Goal: Task Accomplishment & Management: Manage account settings

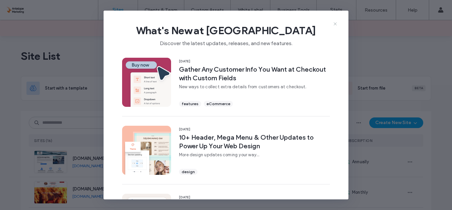
click at [335, 22] on icon at bounding box center [335, 23] width 5 height 5
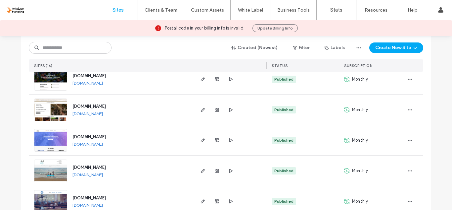
scroll to position [402, 0]
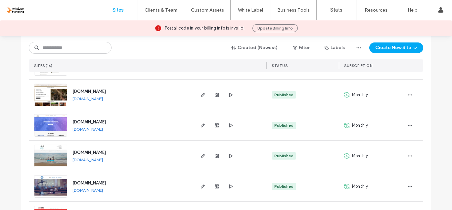
click at [103, 158] on link "[DOMAIN_NAME]" at bounding box center [88, 159] width 30 height 5
click at [54, 153] on img at bounding box center [50, 167] width 32 height 45
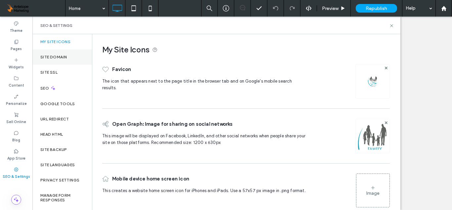
click at [50, 57] on label "Site Domain" at bounding box center [53, 57] width 26 height 5
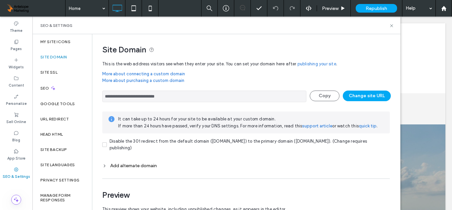
drag, startPoint x: 345, startPoint y: 166, endPoint x: 386, endPoint y: 155, distance: 42.0
click at [386, 155] on div "**********" at bounding box center [246, 131] width 288 height 88
click at [148, 165] on div "Add alternate domain" at bounding box center [246, 166] width 288 height 6
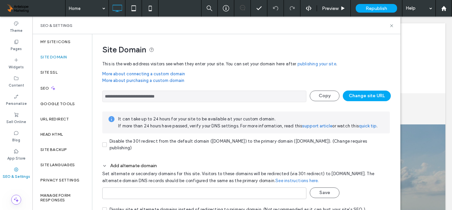
click at [148, 165] on div "Add alternate domain" at bounding box center [246, 166] width 288 height 6
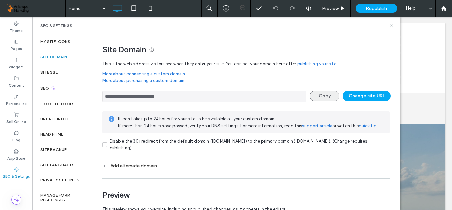
click at [320, 96] on button "Copy" at bounding box center [325, 95] width 30 height 11
click at [325, 97] on button "Copy" at bounding box center [325, 95] width 30 height 11
drag, startPoint x: 192, startPoint y: 97, endPoint x: 81, endPoint y: 99, distance: 111.0
click at [81, 99] on div "**********" at bounding box center [216, 122] width 368 height 176
click at [315, 125] on link "support article" at bounding box center [317, 126] width 30 height 7
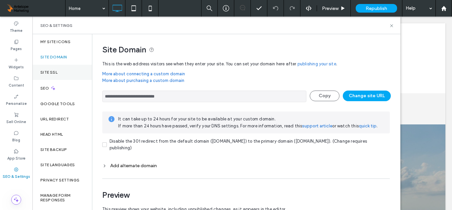
click at [46, 70] on label "Site SSL" at bounding box center [48, 72] width 17 height 5
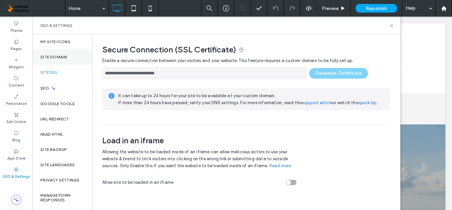
click at [54, 55] on label "Site Domain" at bounding box center [53, 57] width 26 height 5
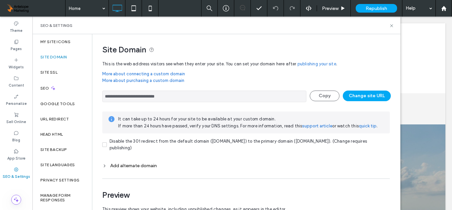
click at [157, 74] on link "More about connecting a custom domain" at bounding box center [246, 74] width 288 height 7
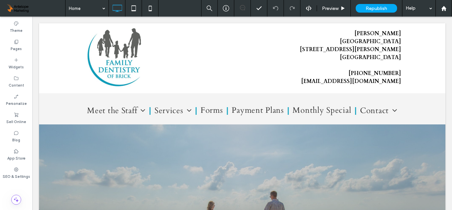
click at [430, 8] on div "Help" at bounding box center [419, 8] width 33 height 17
click at [414, 9] on div "Help" at bounding box center [419, 8] width 33 height 17
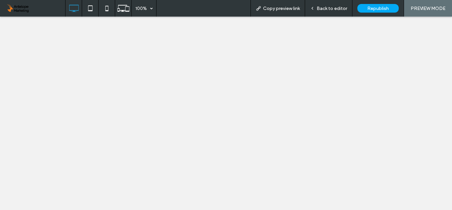
click at [327, 8] on span "Back to editor" at bounding box center [332, 9] width 30 height 6
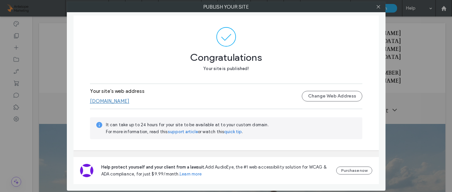
drag, startPoint x: 163, startPoint y: 102, endPoint x: 98, endPoint y: 102, distance: 65.2
click at [98, 102] on div "[DOMAIN_NAME]" at bounding box center [196, 101] width 212 height 6
click at [100, 100] on link "[DOMAIN_NAME]" at bounding box center [109, 101] width 39 height 6
